Goal: Find specific page/section: Find specific page/section

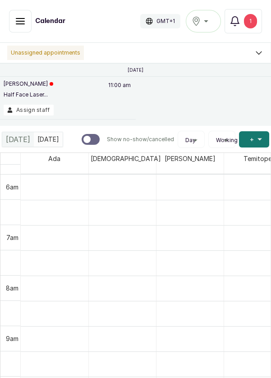
scroll to position [304, 0]
click at [19, 15] on button "Show no-show/cancelled" at bounding box center [20, 21] width 23 height 23
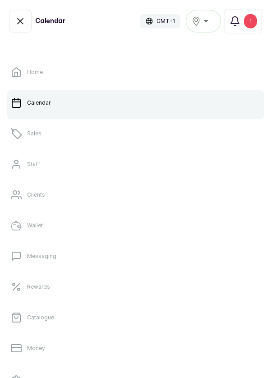
click at [42, 135] on link "Sales" at bounding box center [135, 133] width 257 height 25
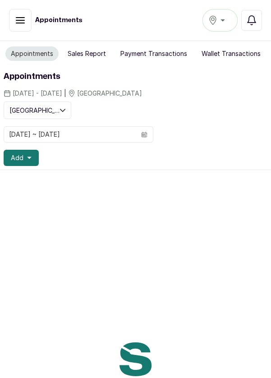
click at [141, 12] on div "Appointments" at bounding box center [81, 20] width 145 height 23
